Goal: Task Accomplishment & Management: Use online tool/utility

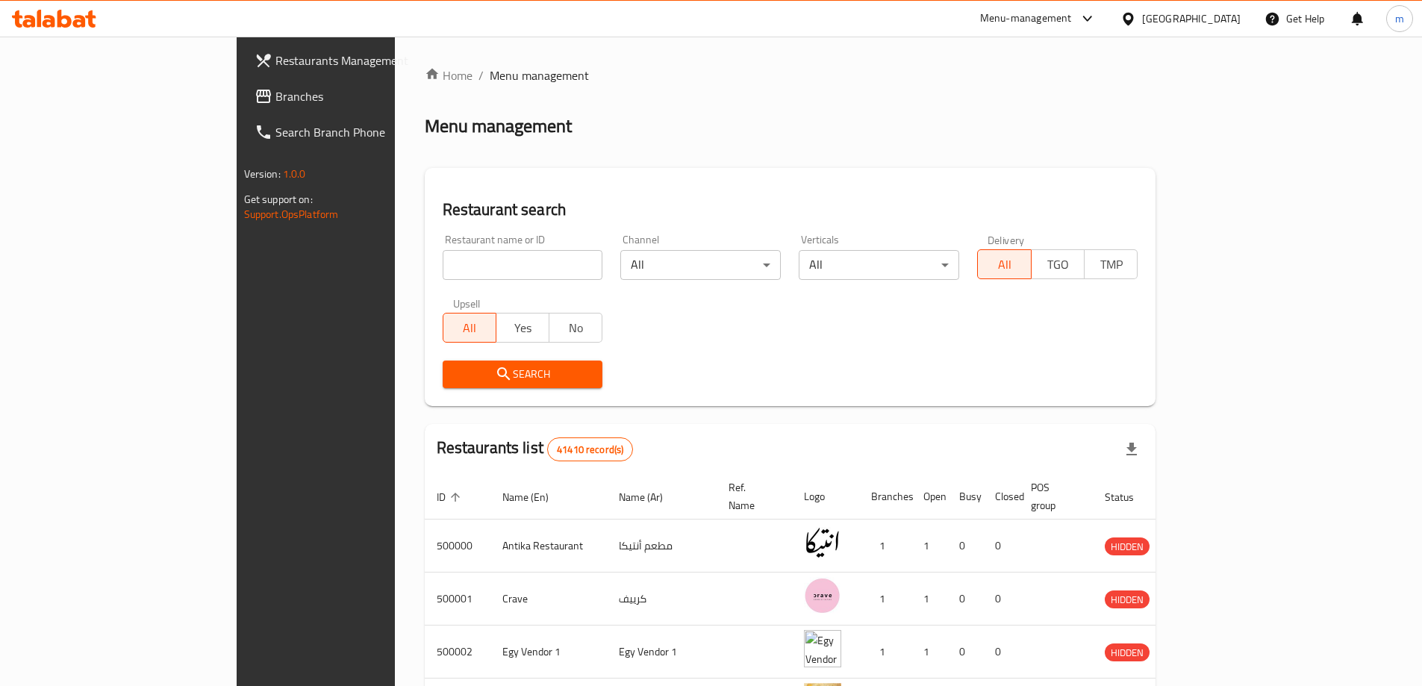
click at [275, 94] on span "Branches" at bounding box center [368, 96] width 187 height 18
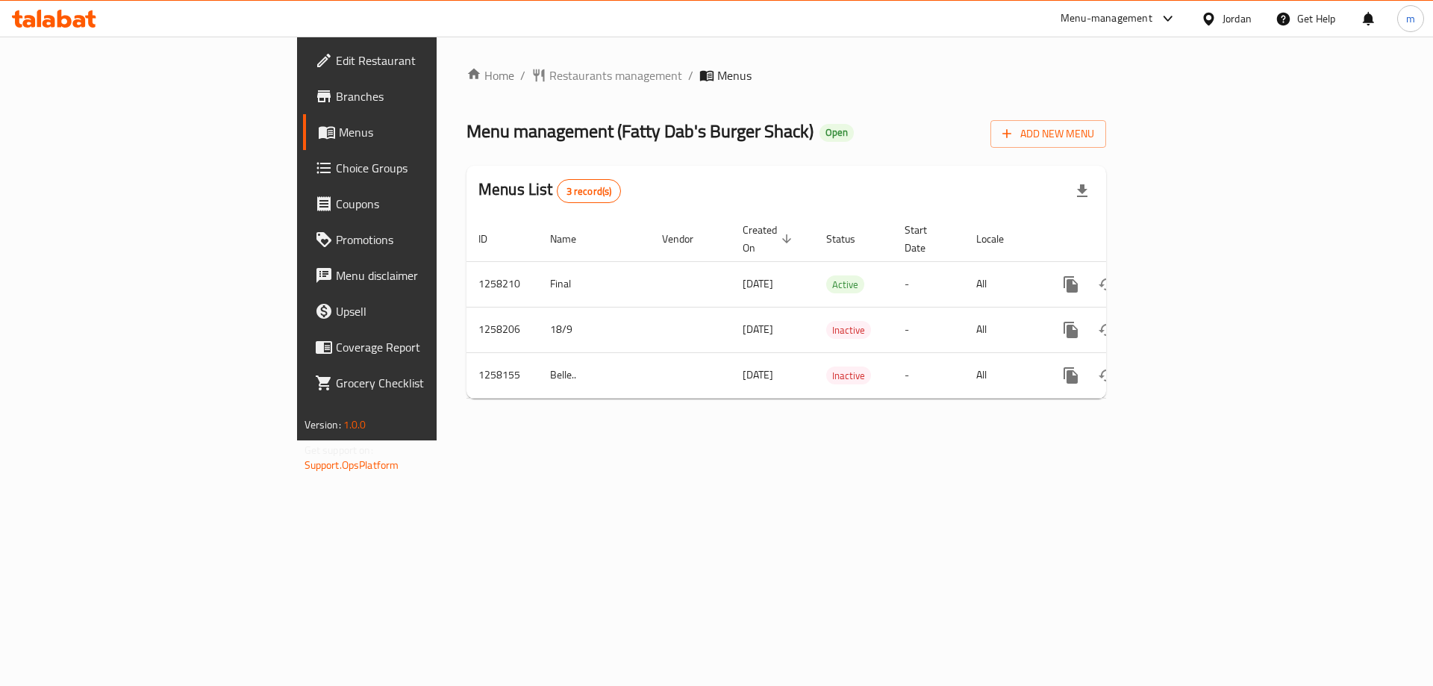
click at [336, 165] on span "Choice Groups" at bounding box center [430, 168] width 189 height 18
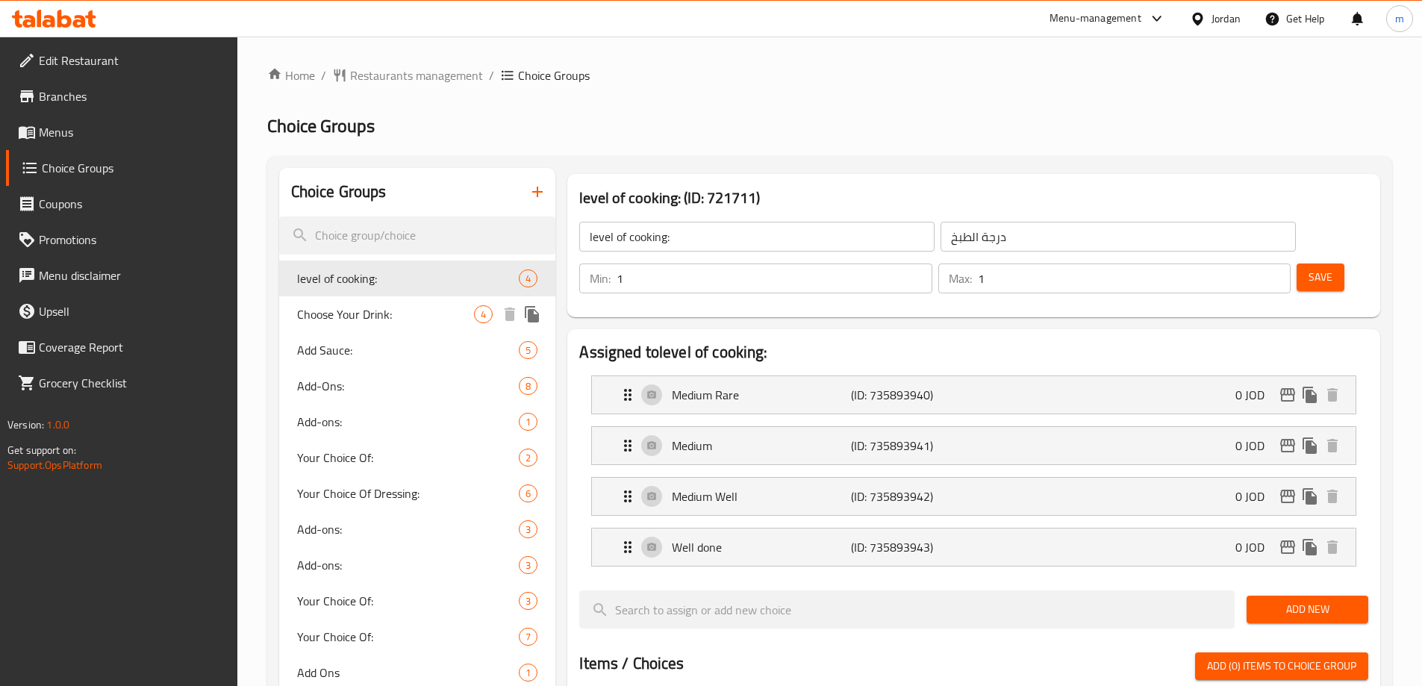
click at [326, 309] on span "Choose Your Drink:" at bounding box center [386, 314] width 178 height 18
type input "Choose Your Drink:"
type input "اختر المشروب:"
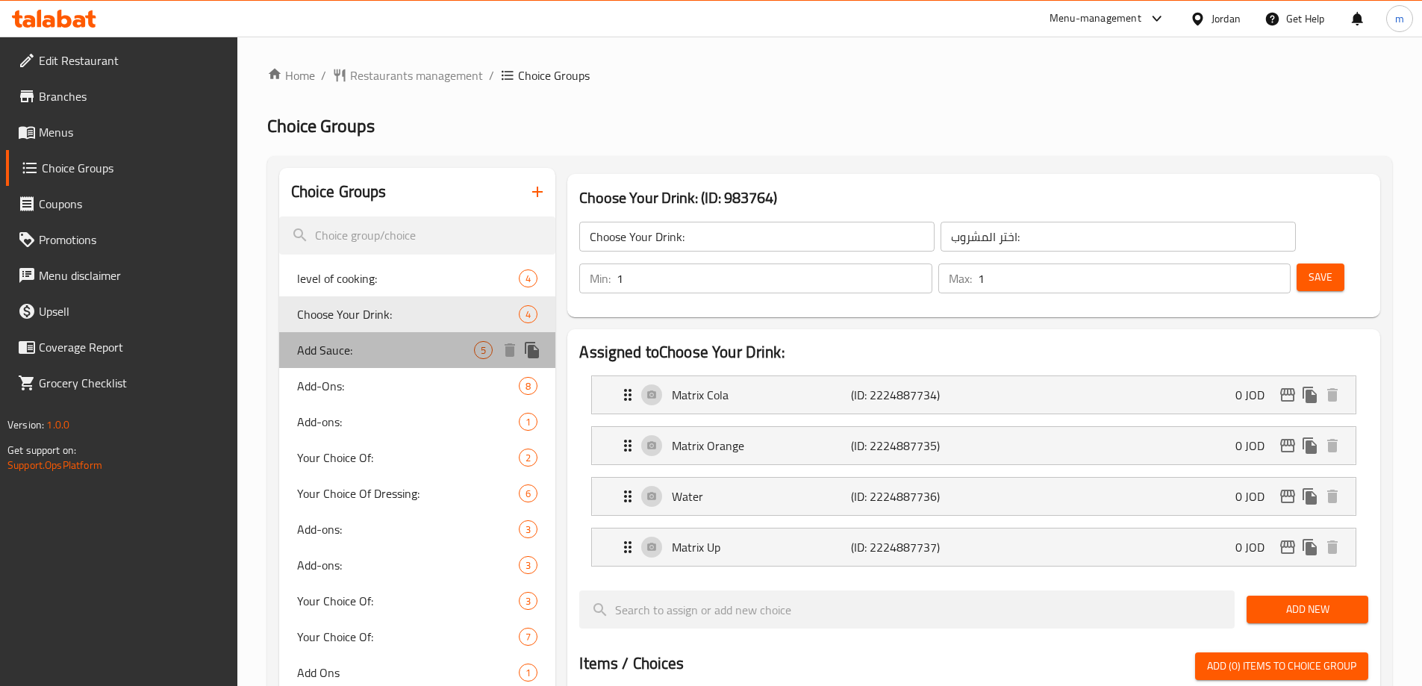
click at [343, 355] on span "Add Sauce:" at bounding box center [386, 350] width 178 height 18
type input "Add Sauce:"
type input "اضافة صوص:"
type input "0"
type input "5"
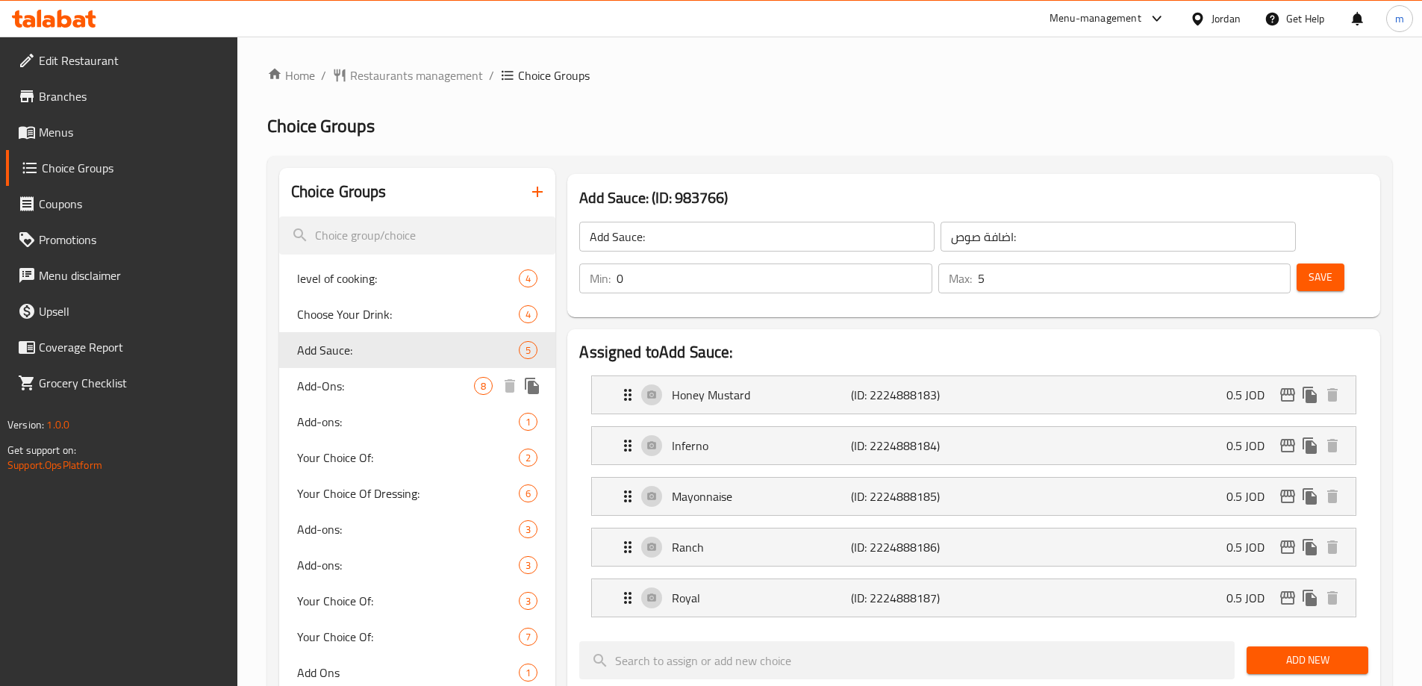
click at [355, 377] on span "Add-Ons:" at bounding box center [386, 386] width 178 height 18
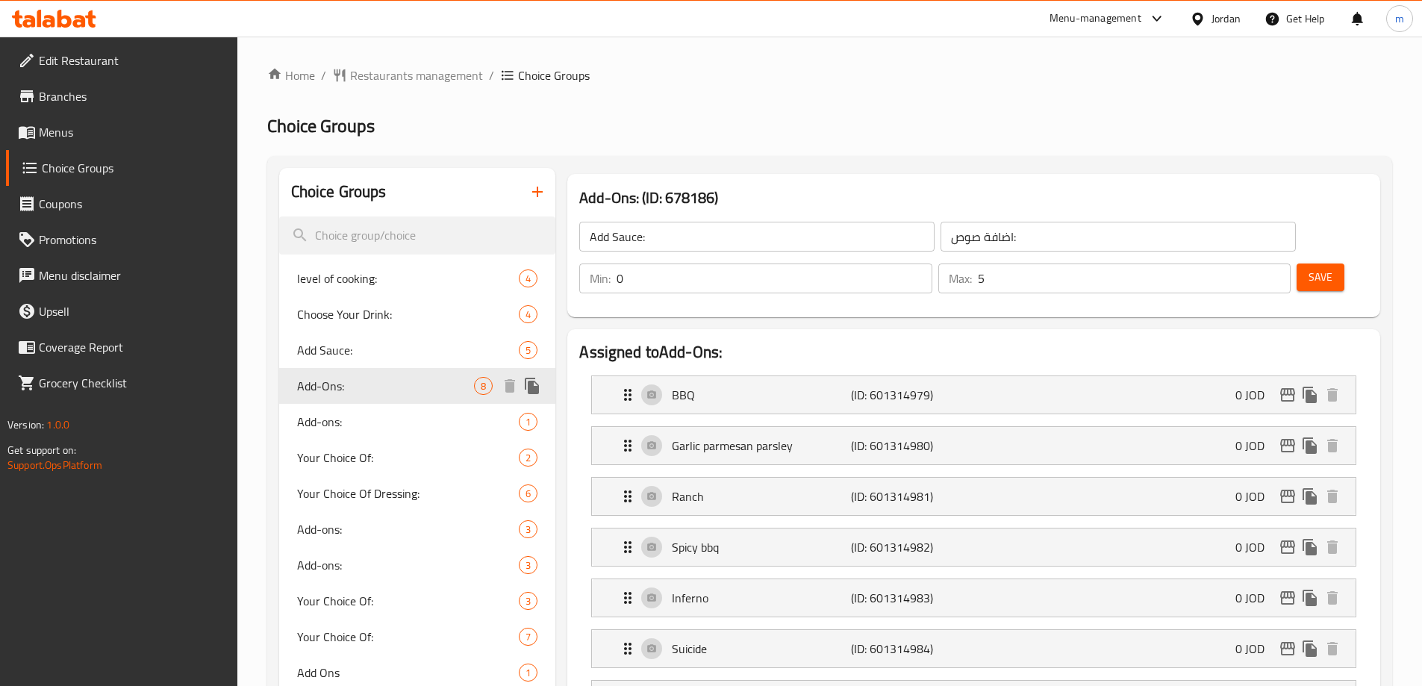
type input "Add-Ons:"
type input "الإضافات:"
type input "1"
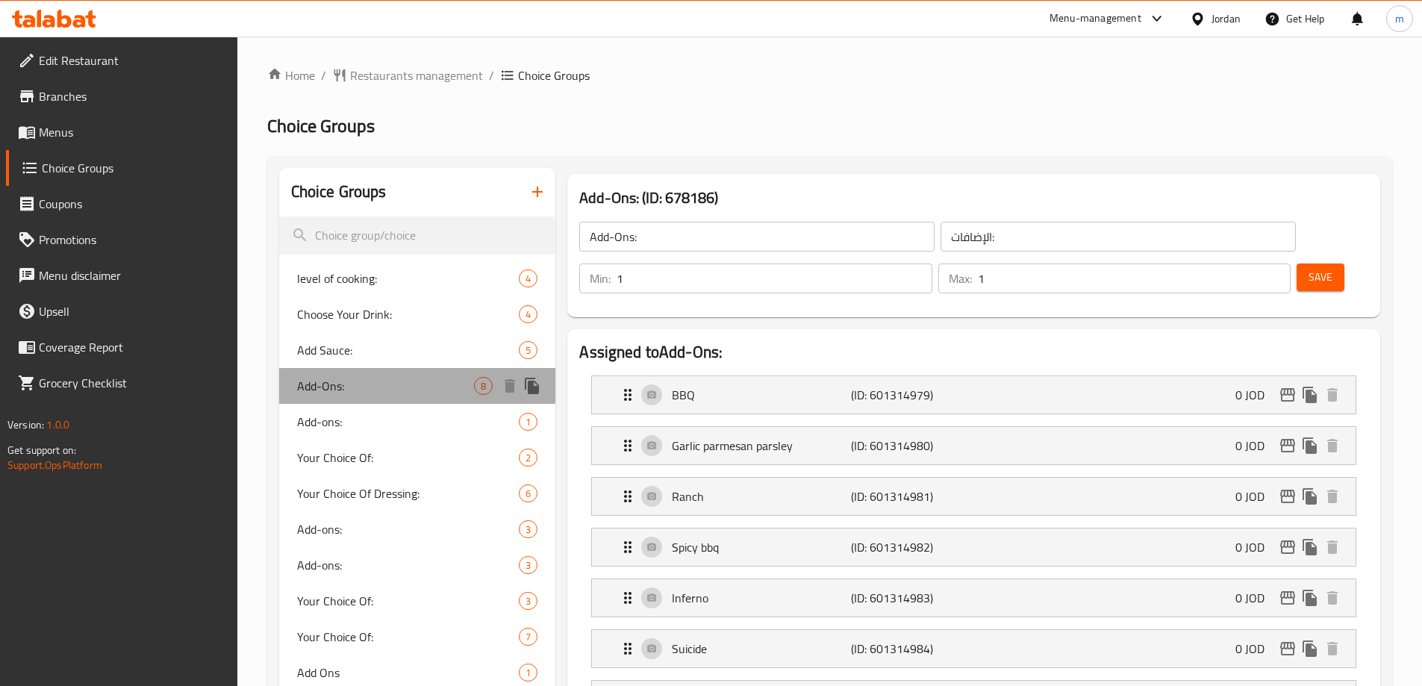
click at [382, 399] on div "Add-Ons: 8" at bounding box center [417, 386] width 277 height 36
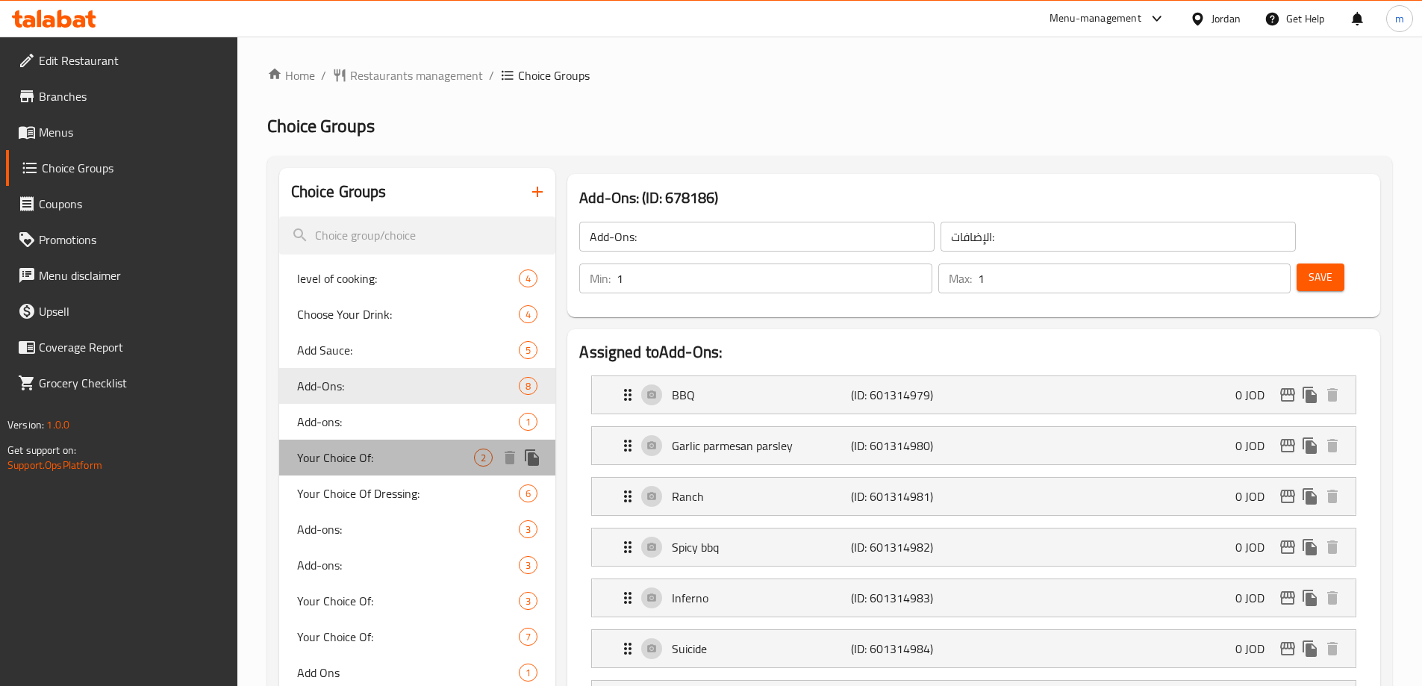
click at [373, 444] on div "Your Choice Of: 2" at bounding box center [417, 458] width 277 height 36
type input "Your Choice Of:"
type input "إختيارك من:"
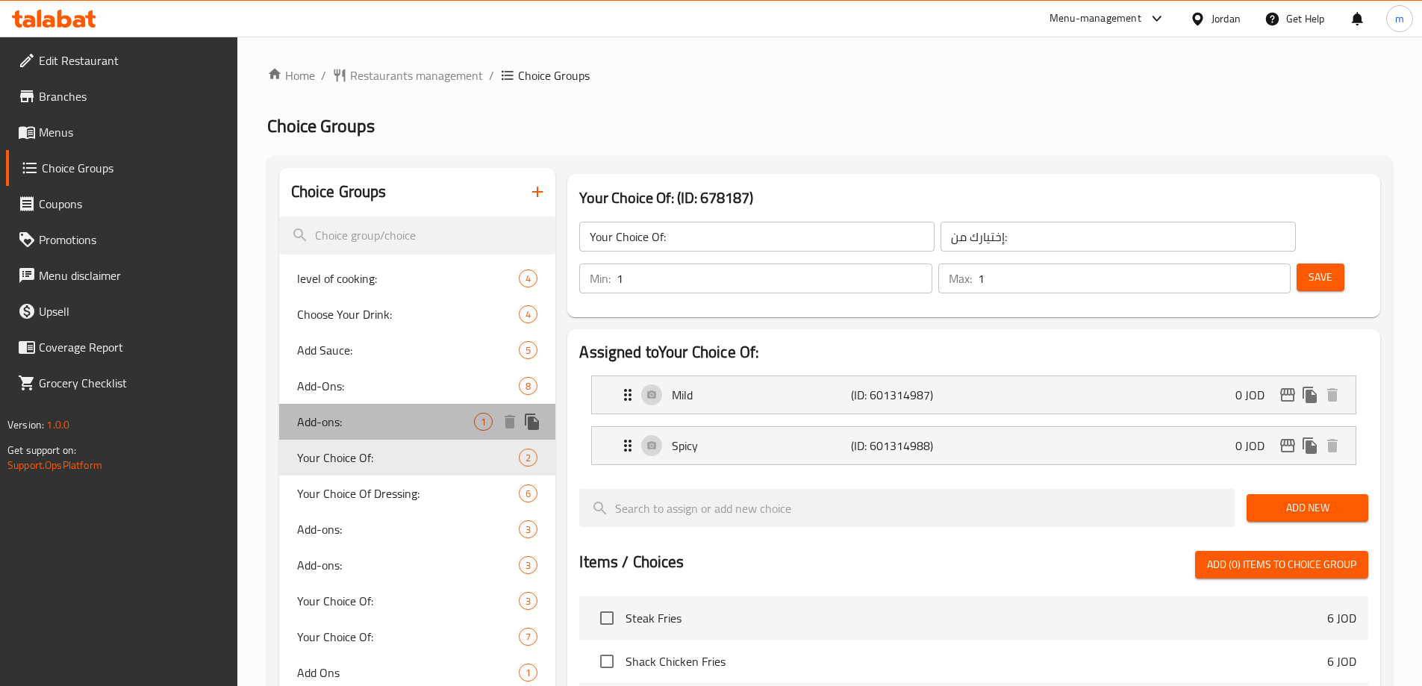
click at [379, 427] on span "Add-ons:" at bounding box center [386, 422] width 178 height 18
type input "Add-ons:"
type input "الإضافات:"
type input "0"
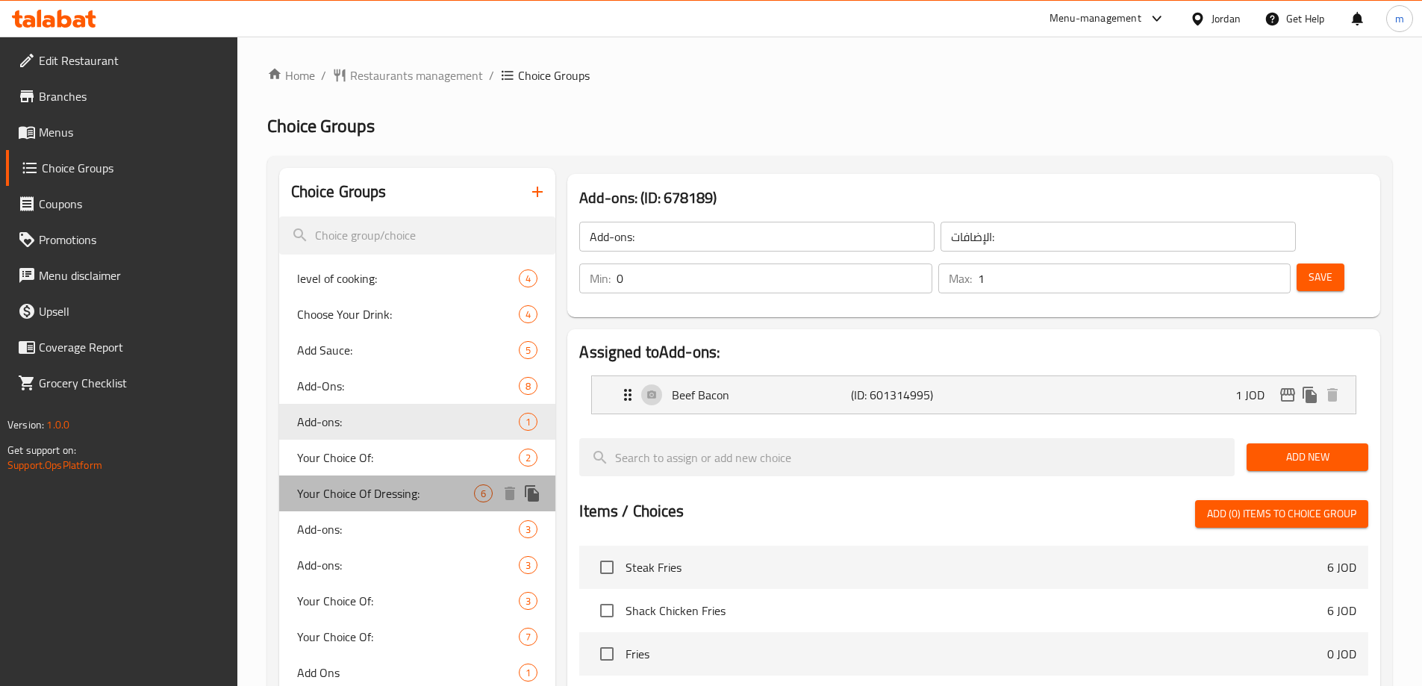
click at [376, 485] on span "Your Choice Of Dressing:" at bounding box center [386, 494] width 178 height 18
type input "Your Choice Of Dressing:"
type input "إختيارك من الصلصة:"
type input "1"
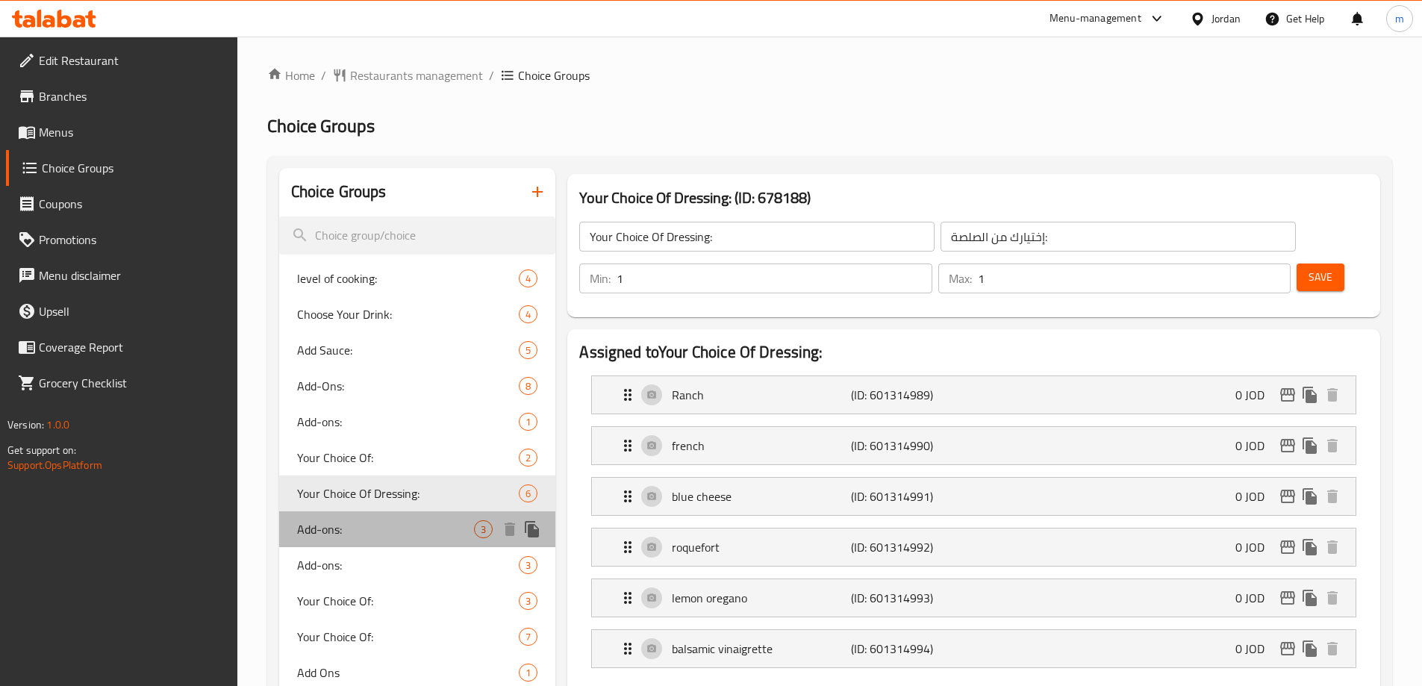
click at [374, 511] on div "Add-ons: 3" at bounding box center [417, 529] width 277 height 36
type input "Add-ons:"
type input "الإضافات:"
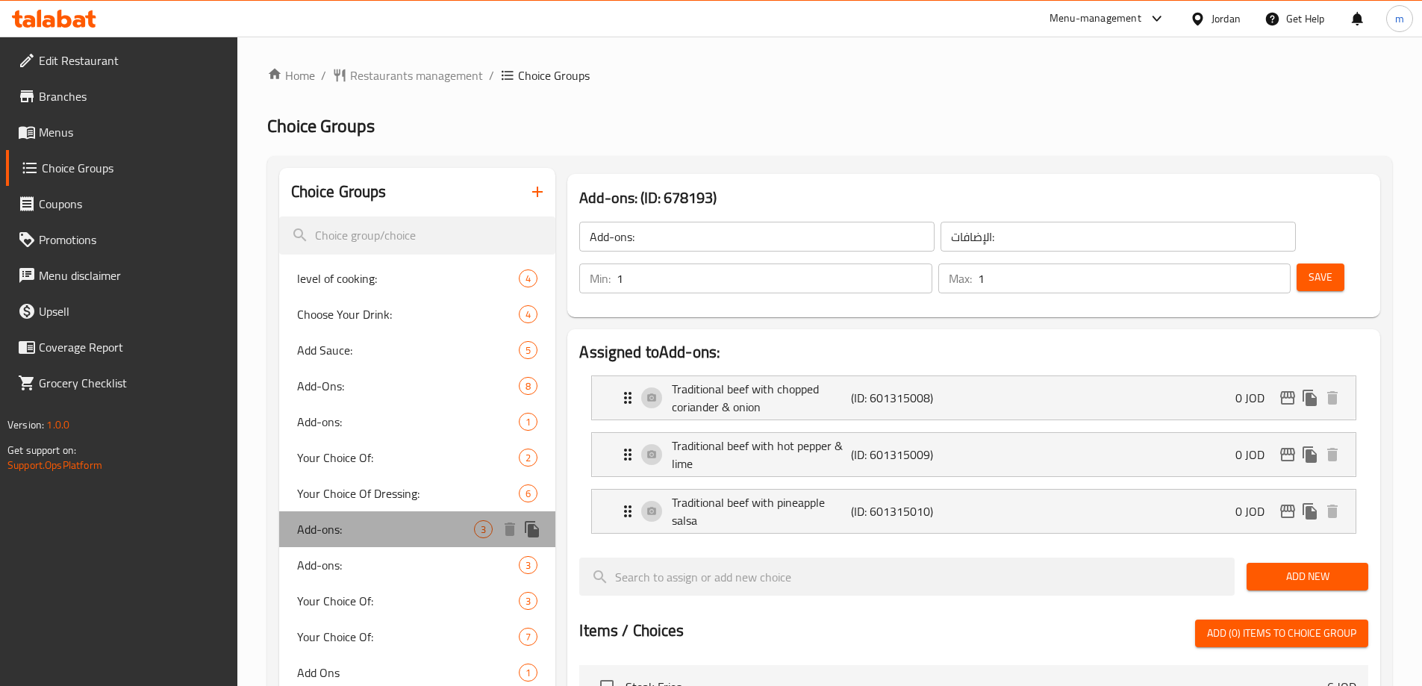
click at [349, 542] on div "Add-ons: 3" at bounding box center [417, 529] width 277 height 36
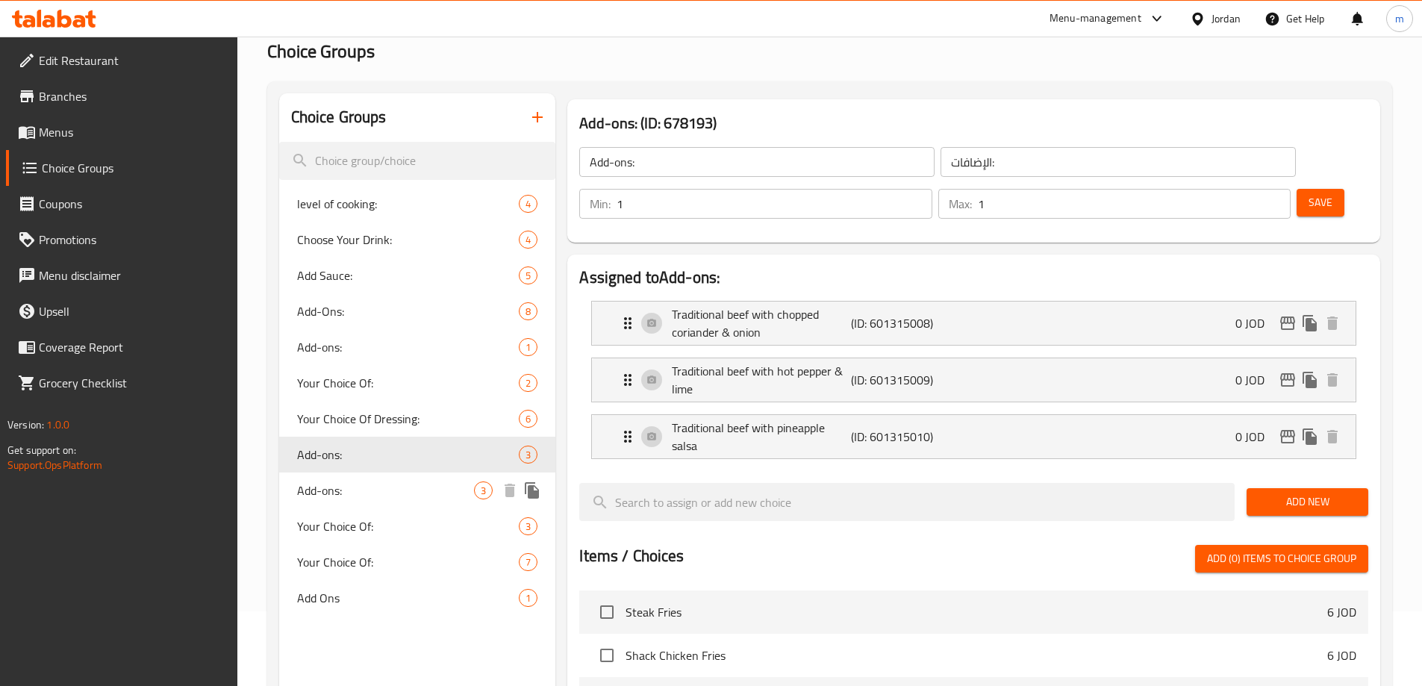
click at [355, 496] on span "Add-ons:" at bounding box center [386, 491] width 178 height 18
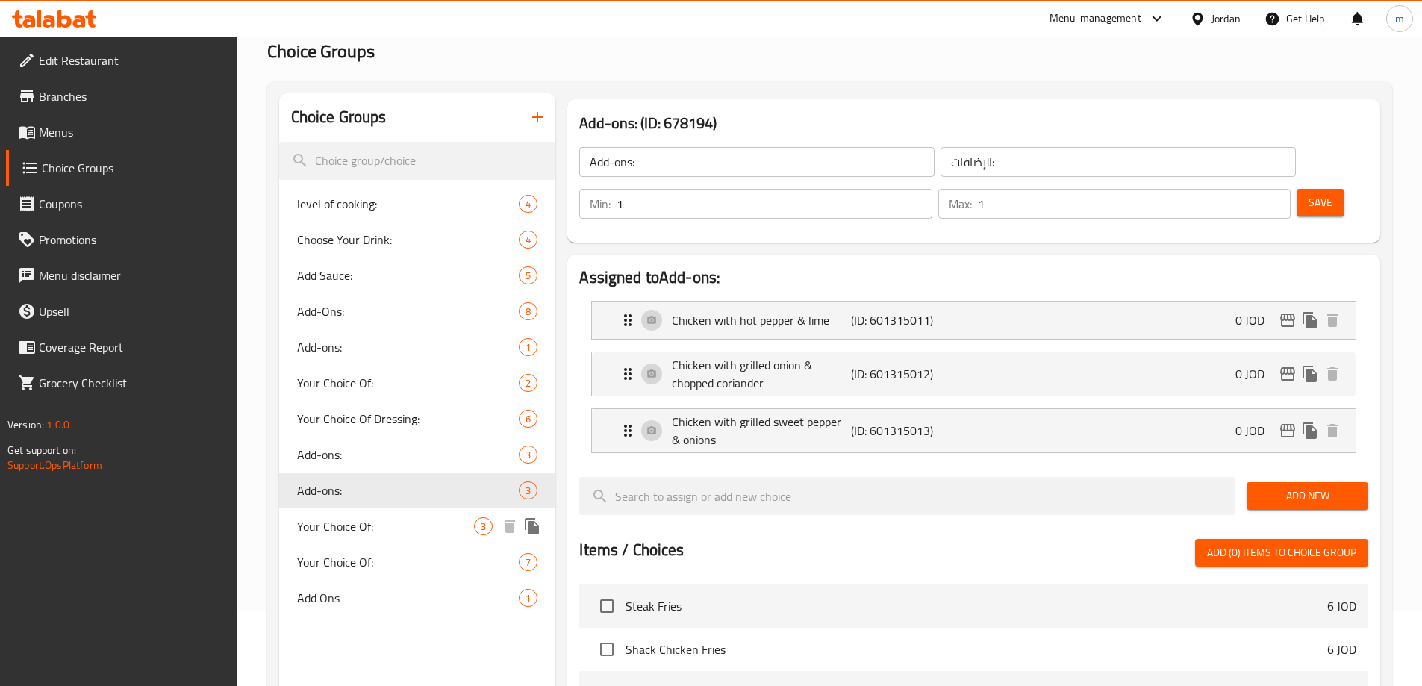
drag, startPoint x: 370, startPoint y: 513, endPoint x: 370, endPoint y: 535, distance: 22.4
click at [369, 513] on div "Your Choice Of: 3" at bounding box center [417, 526] width 277 height 36
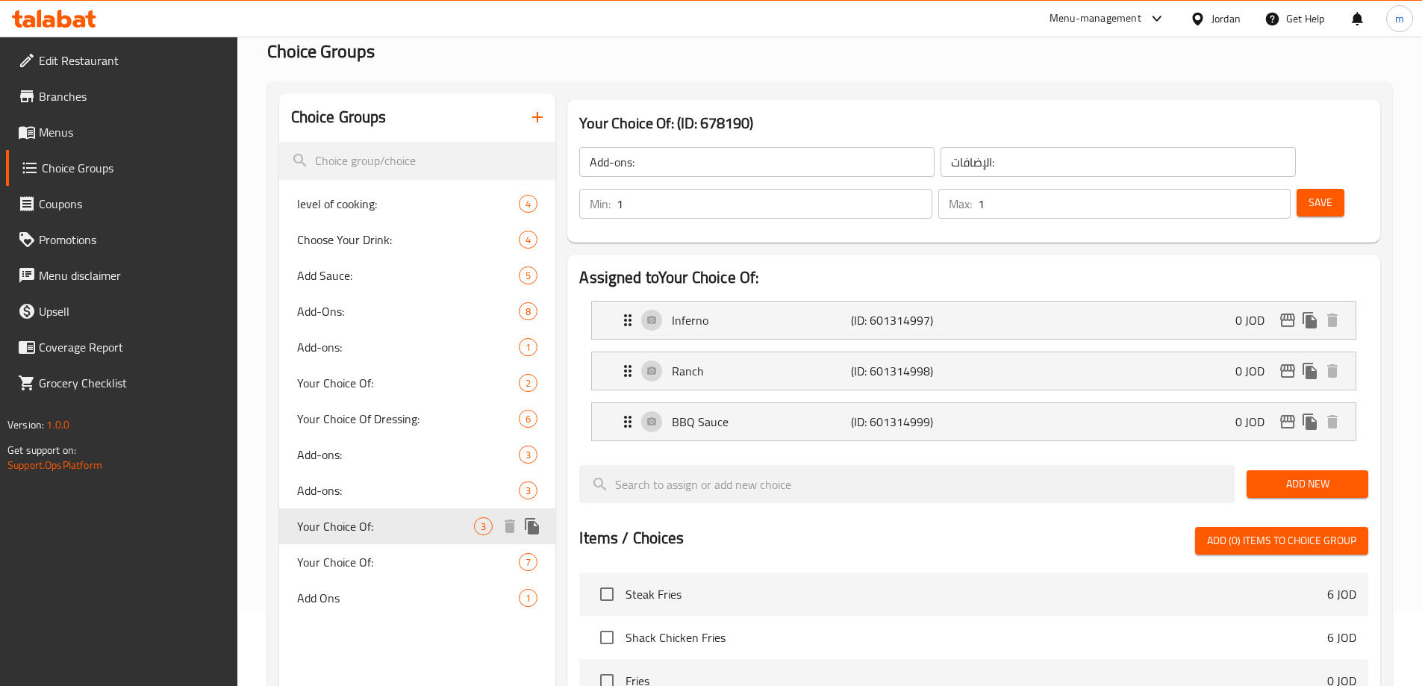
type input "Your Choice Of:"
type input "إختيارك من:"
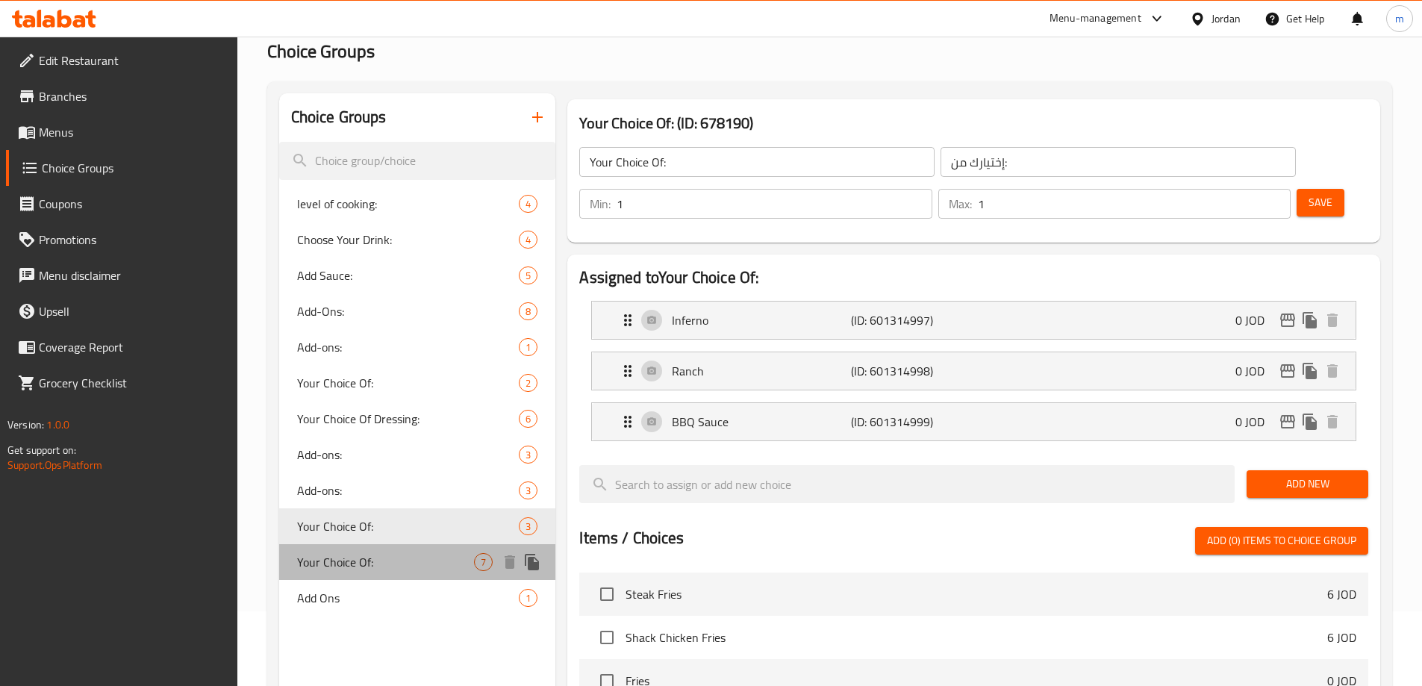
click at [366, 564] on span "Your Choice Of:" at bounding box center [386, 562] width 178 height 18
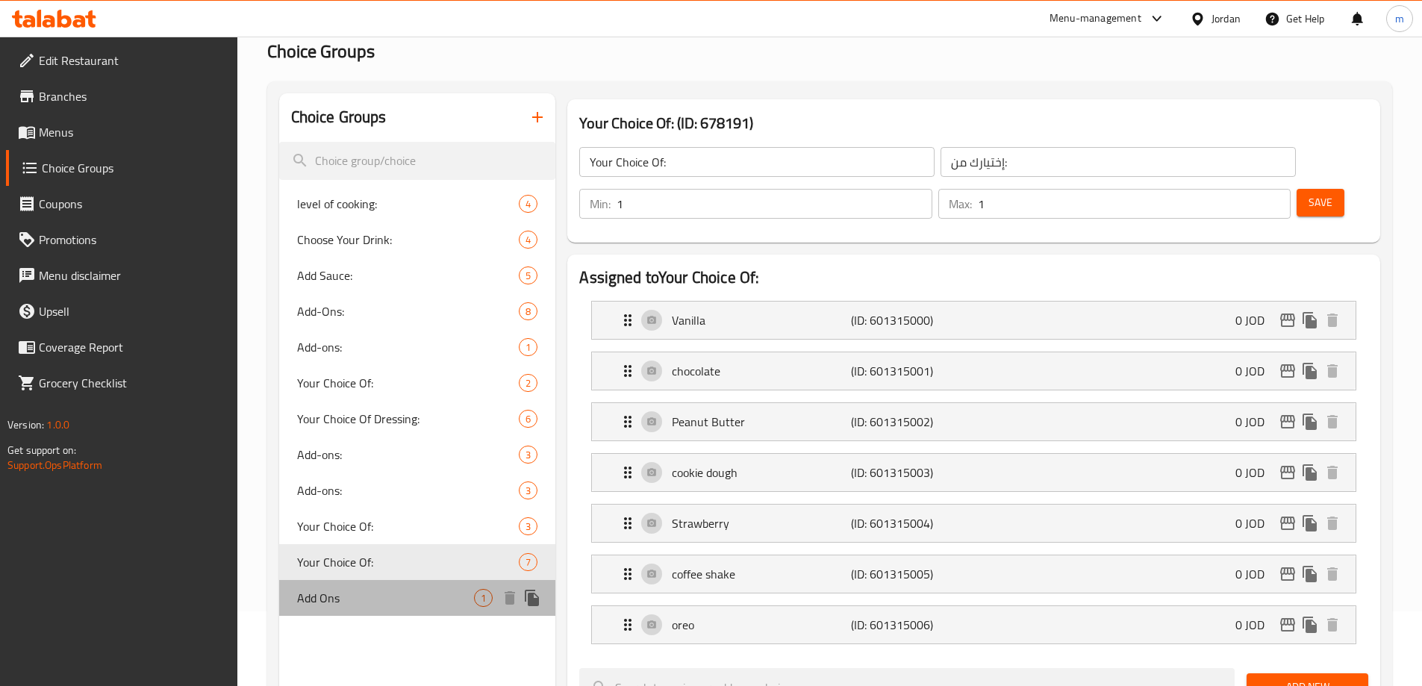
click at [352, 601] on span "Add Ons" at bounding box center [386, 598] width 178 height 18
type input "Add Ons"
type input "إضافات"
type input "0"
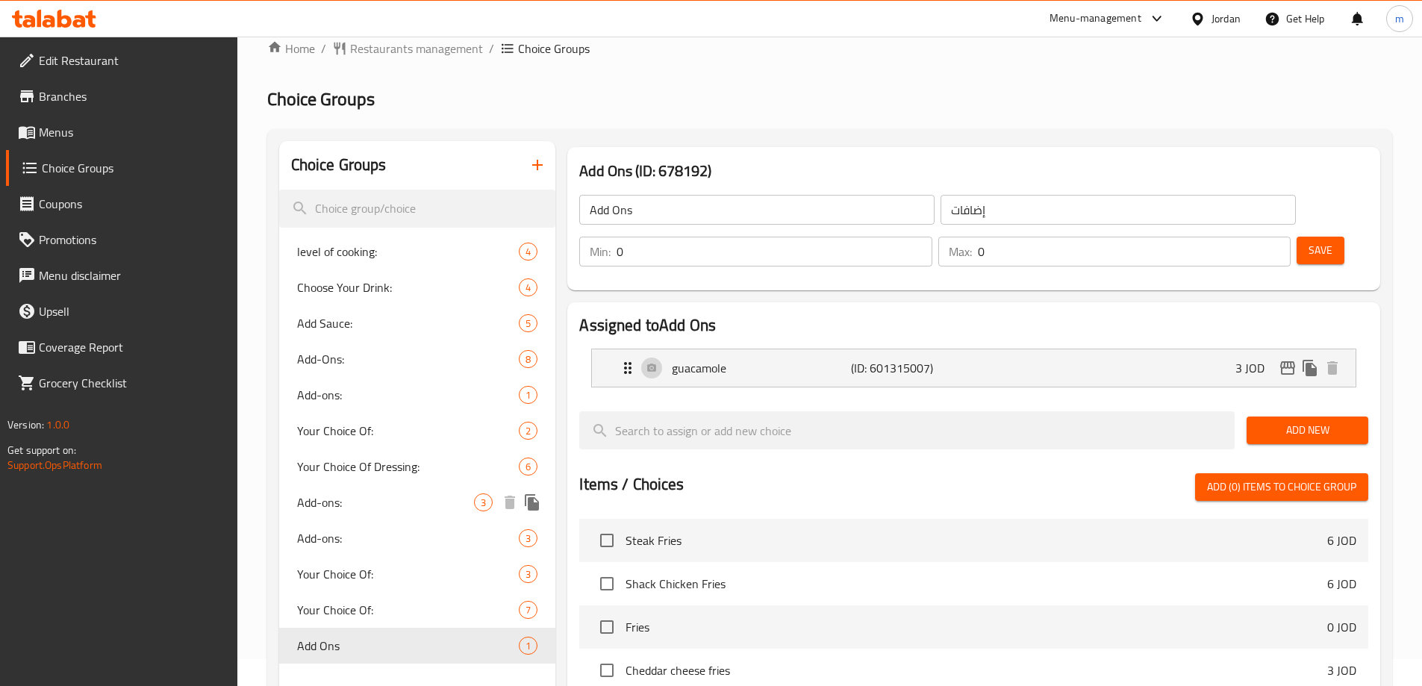
scroll to position [0, 0]
